Goal: Communication & Community: Answer question/provide support

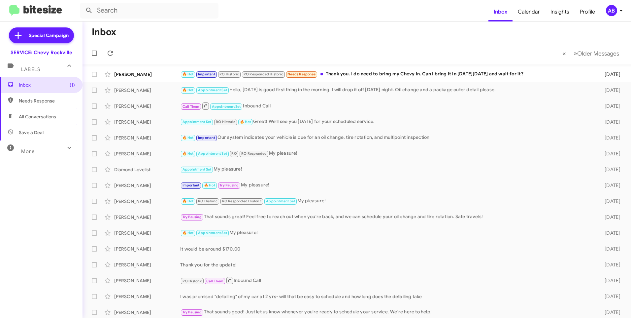
click at [24, 103] on span "Needs Response" at bounding box center [47, 100] width 56 height 7
type input "in:needs-response"
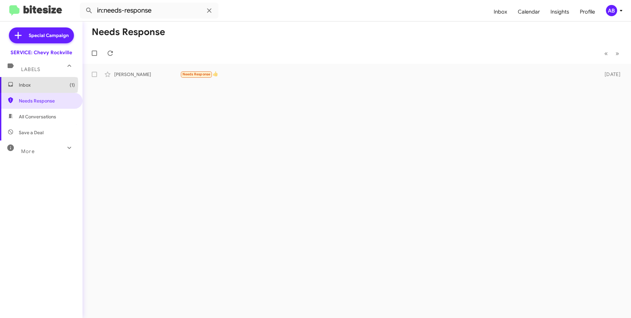
click at [30, 84] on span "Inbox (1)" at bounding box center [47, 85] width 56 height 7
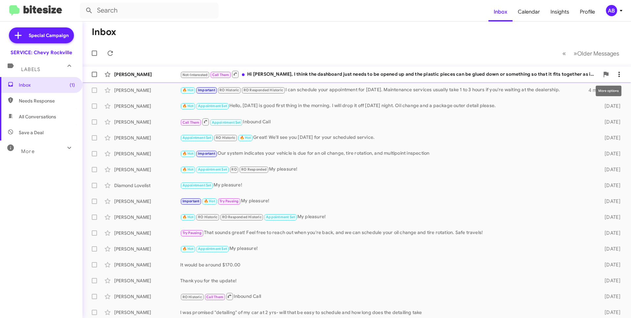
click at [617, 76] on icon at bounding box center [620, 74] width 8 height 8
click at [408, 33] on div at bounding box center [315, 159] width 631 height 318
click at [379, 27] on mat-toolbar-row "Inbox" at bounding box center [357, 31] width 549 height 21
